Goal: Information Seeking & Learning: Learn about a topic

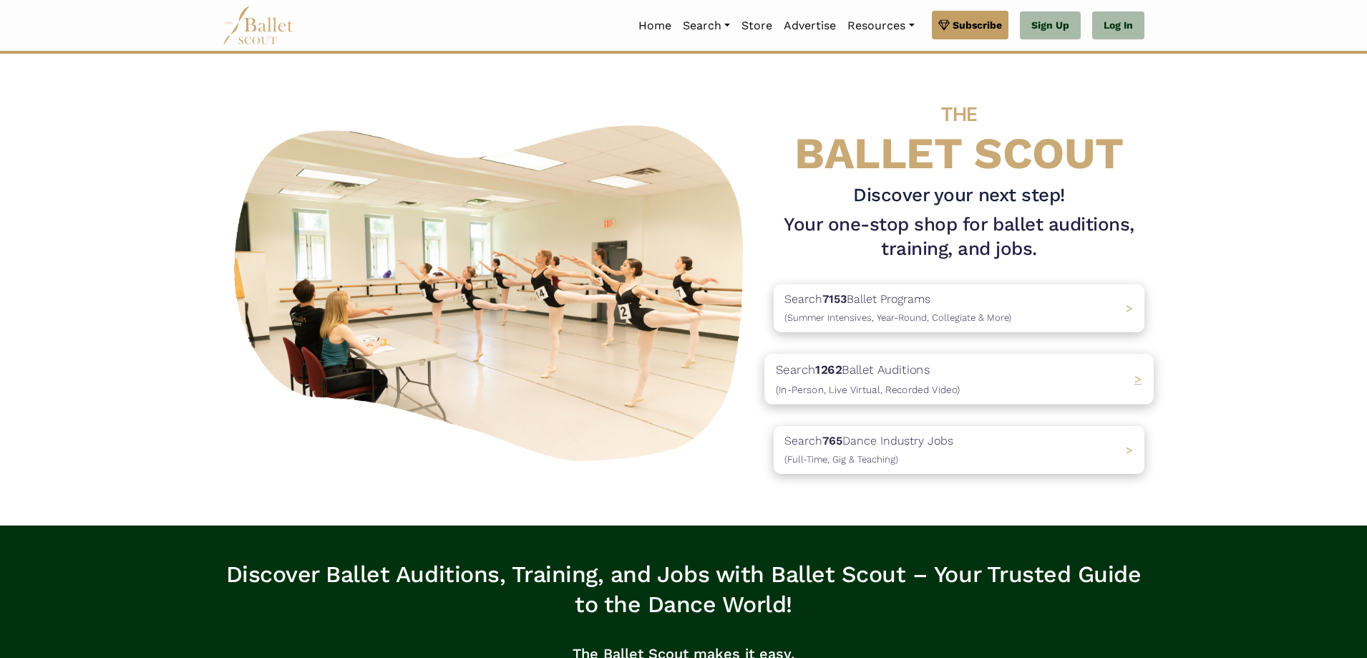
click at [961, 385] on div "Search 1262 Ballet Auditions (In-Person, Live Virtual, Recorded Video) >" at bounding box center [958, 378] width 389 height 50
click at [837, 372] on b "1262" at bounding box center [828, 369] width 26 height 14
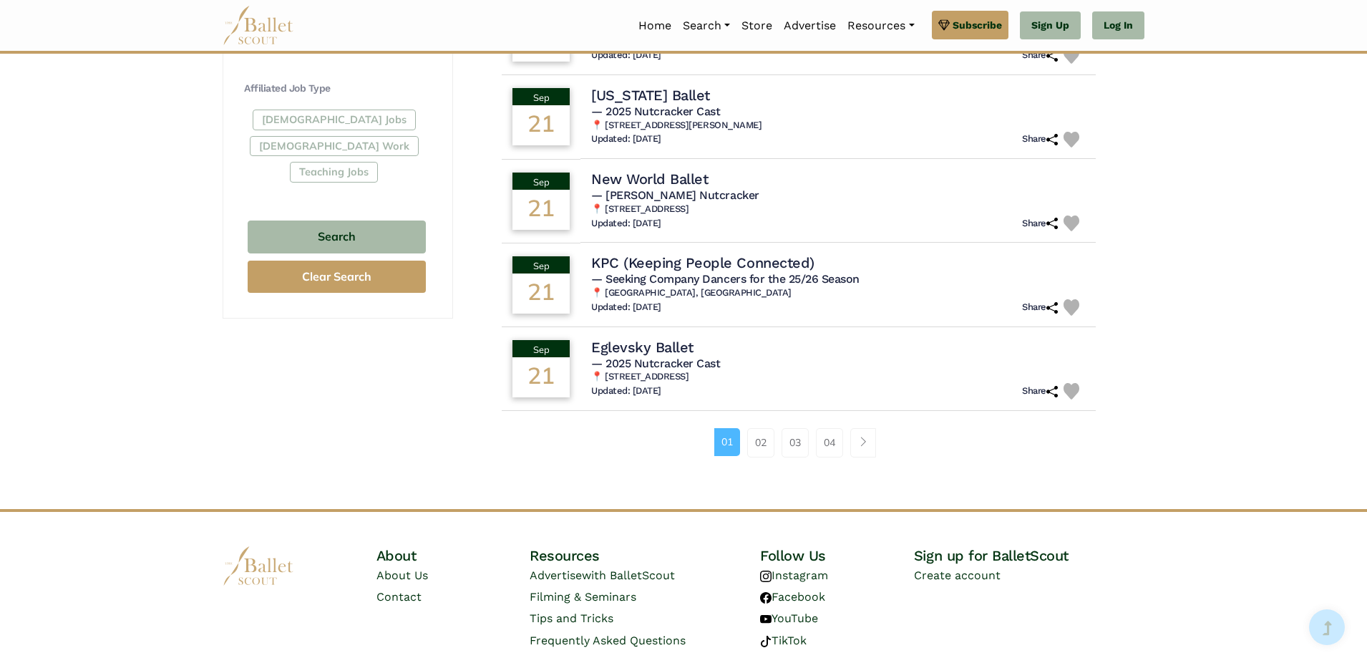
scroll to position [859, 0]
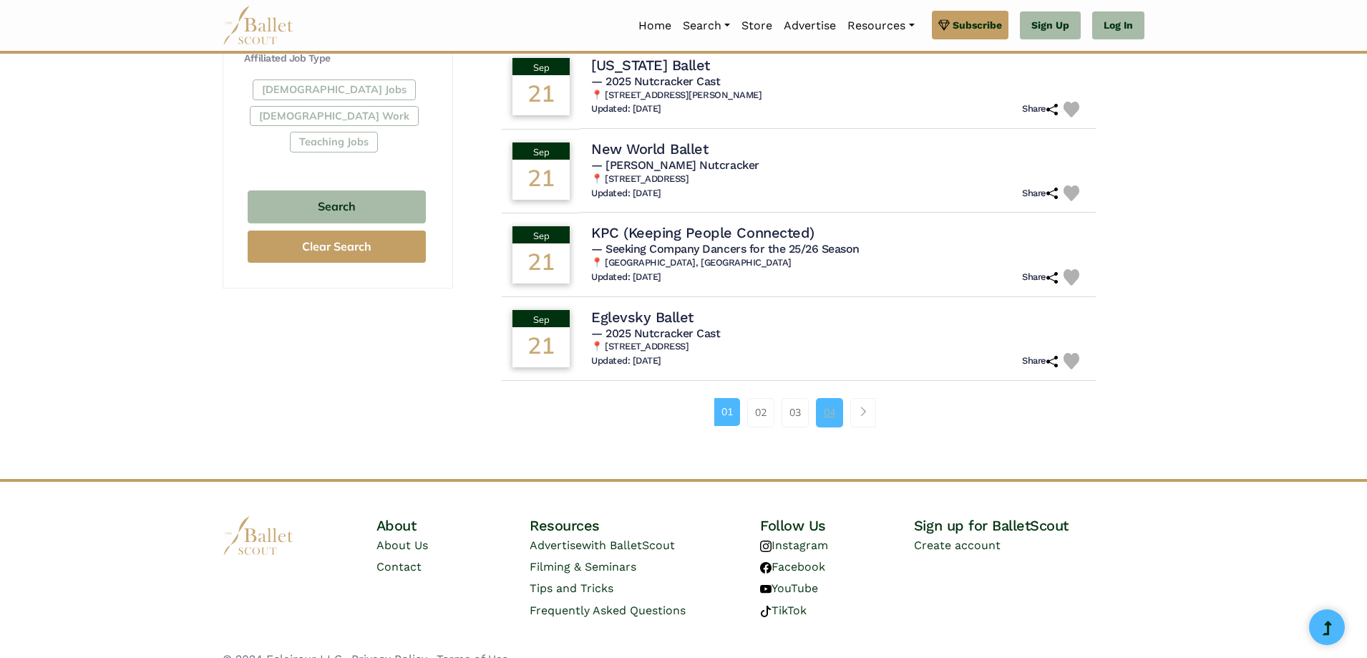
click at [829, 411] on link "04" at bounding box center [829, 412] width 27 height 29
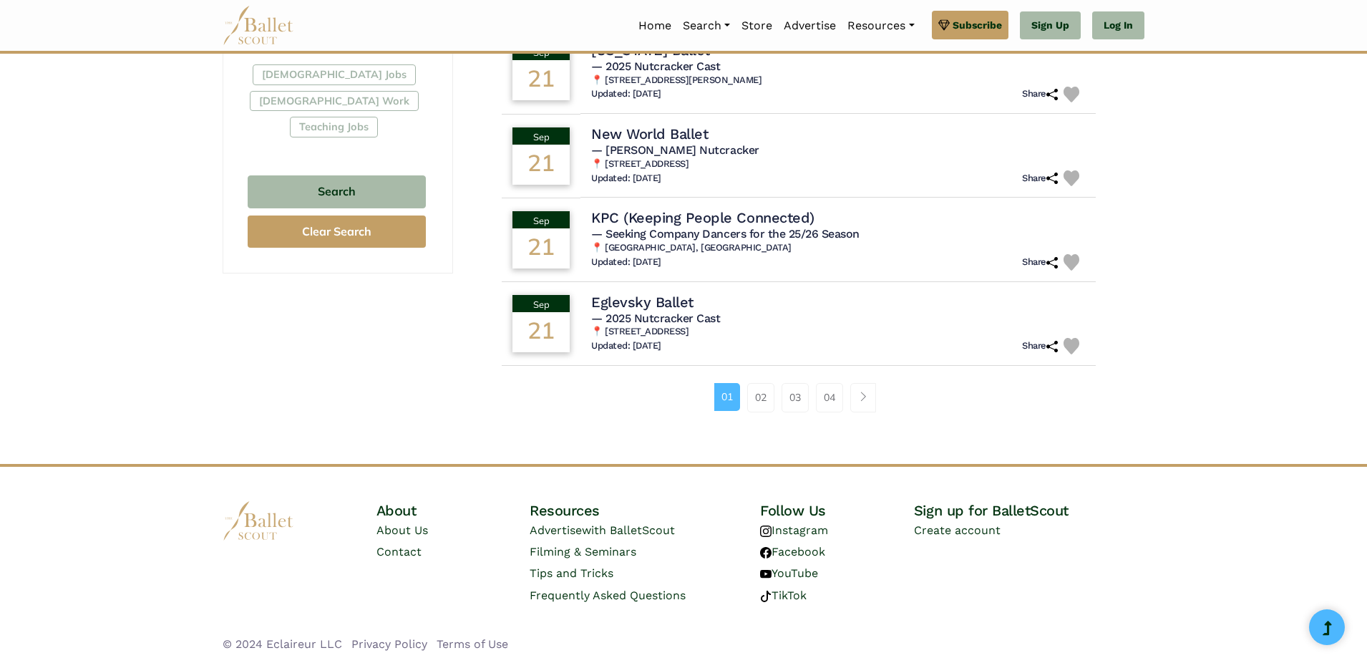
scroll to position [881, 0]
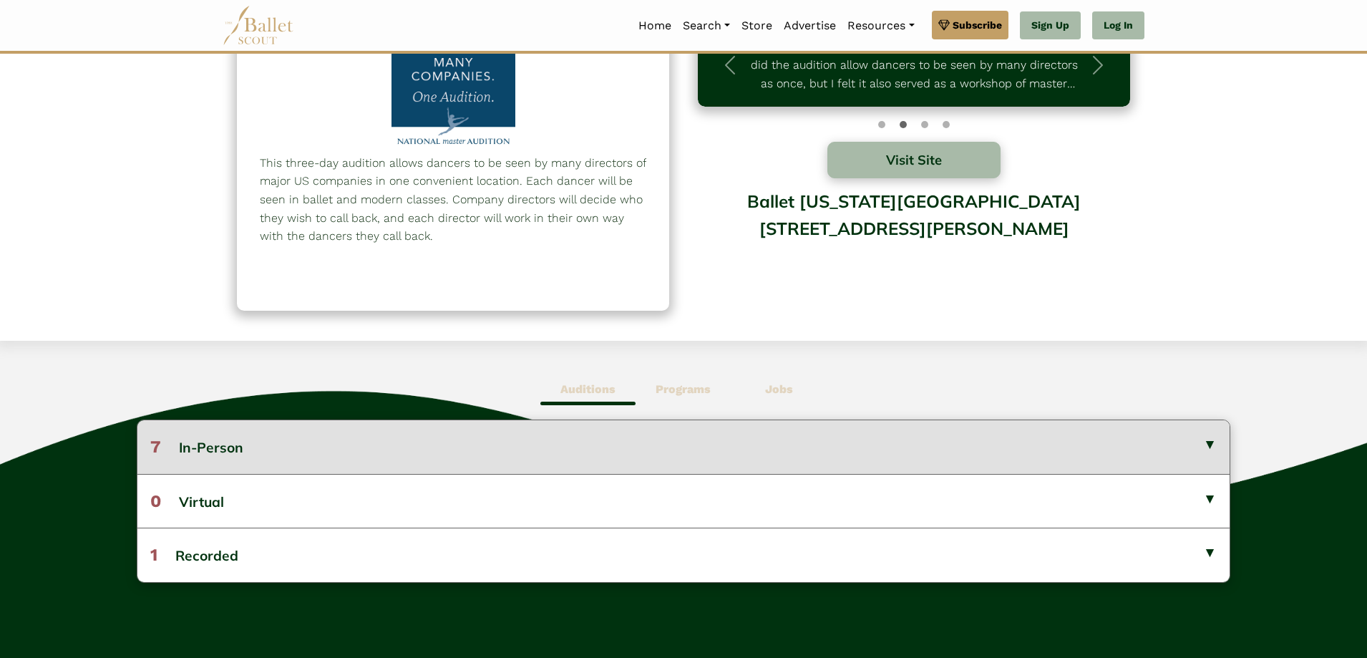
scroll to position [215, 0]
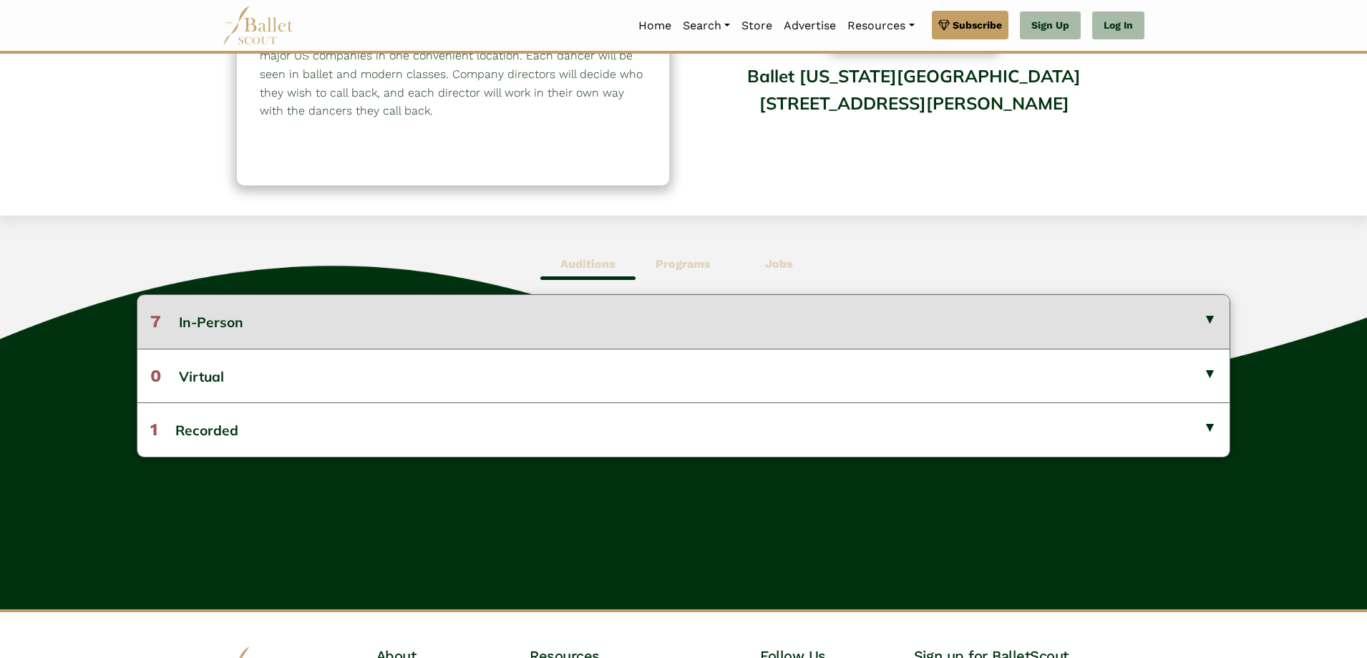
click at [1205, 329] on button "7 In-Person" at bounding box center [683, 321] width 1092 height 53
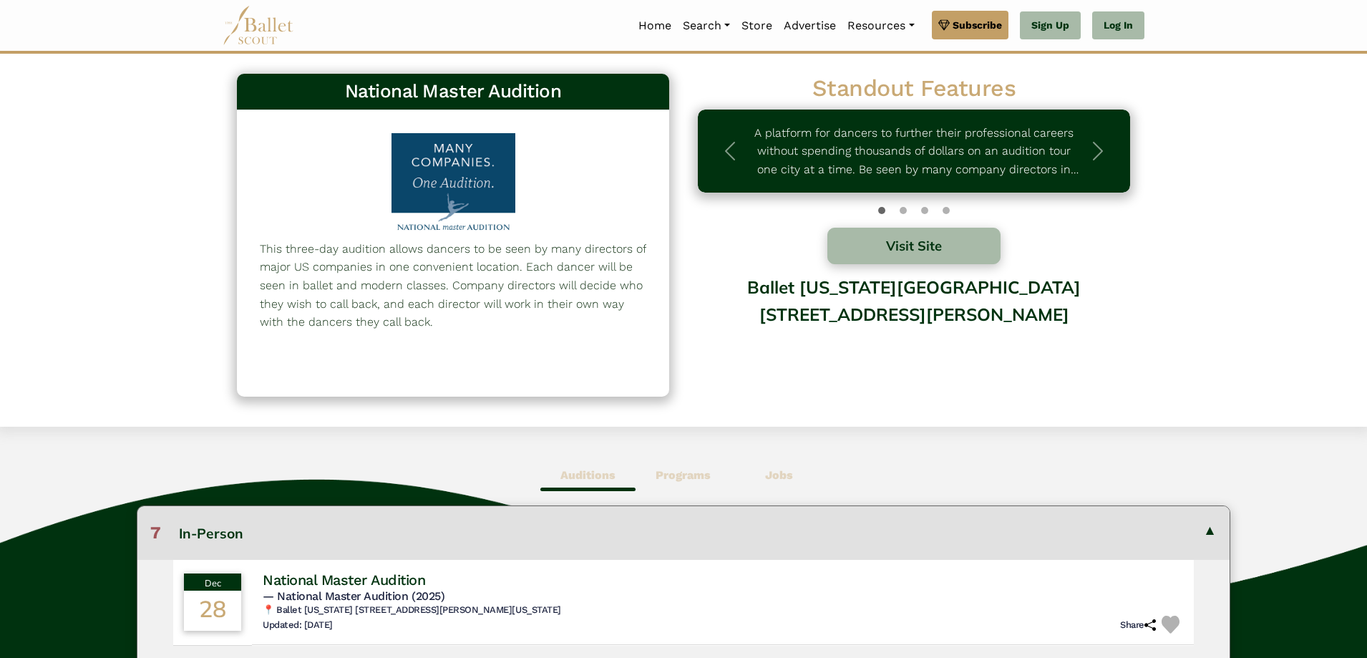
scroll to position [0, 0]
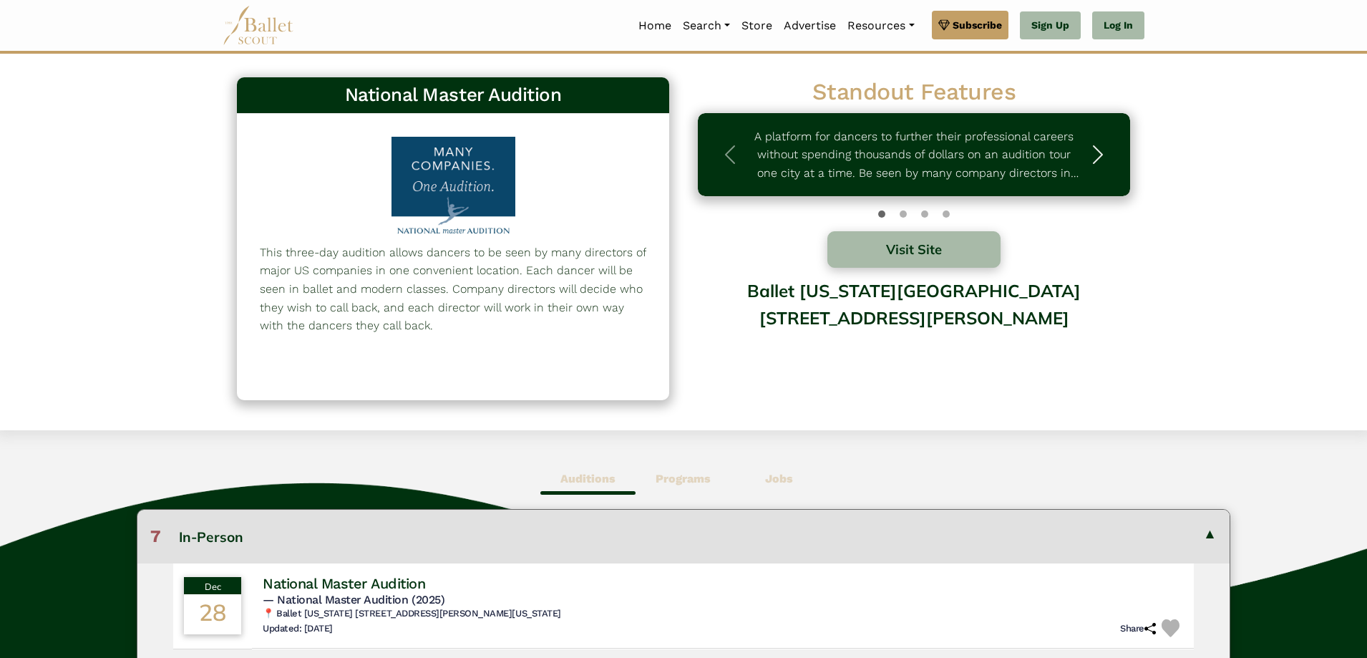
click at [1094, 149] on span "button" at bounding box center [1097, 154] width 23 height 23
click at [1093, 151] on span "button" at bounding box center [1097, 154] width 23 height 23
click at [1101, 158] on span "button" at bounding box center [1097, 154] width 23 height 23
click at [736, 162] on span "button" at bounding box center [729, 154] width 23 height 23
click at [905, 144] on p ""A multiday audition where dancers can be seen by the directors of several mids…" at bounding box center [914, 154] width 332 height 55
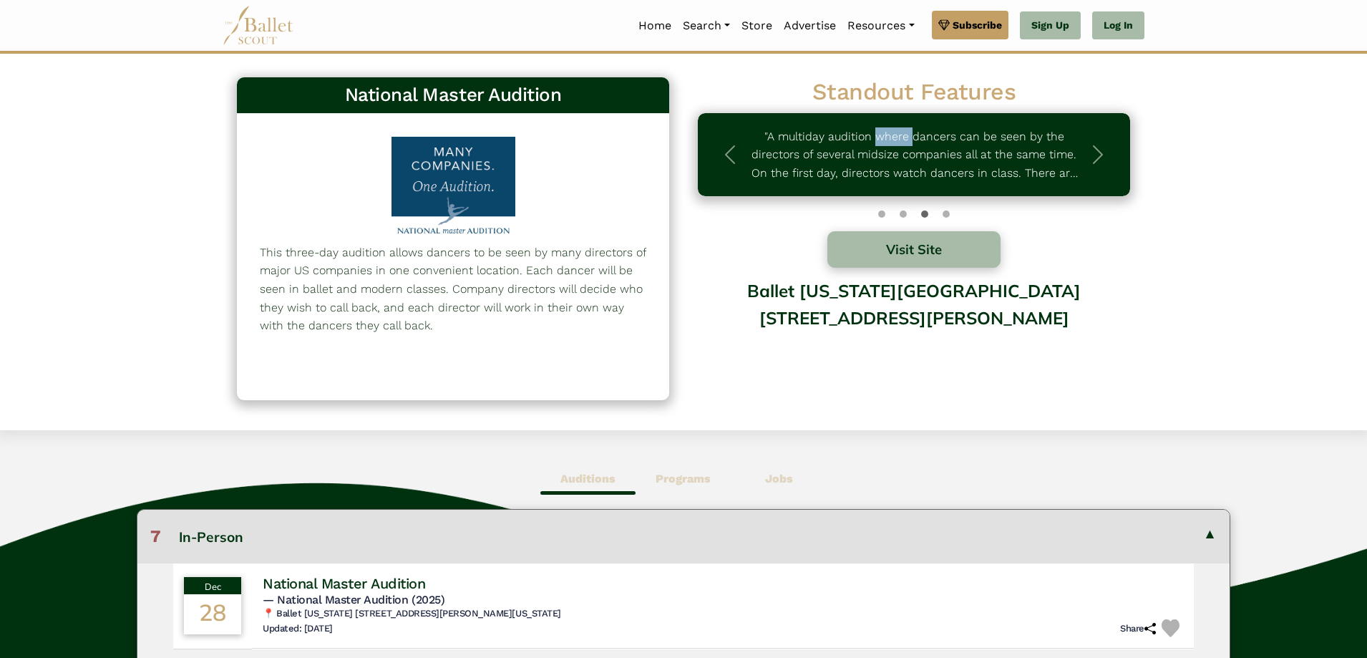
click at [905, 144] on p ""A multiday audition where dancers can be seen by the directors of several mids…" at bounding box center [914, 154] width 332 height 55
click at [909, 255] on button "Visit Site" at bounding box center [913, 249] width 173 height 36
